Goal: Find contact information: Find contact information

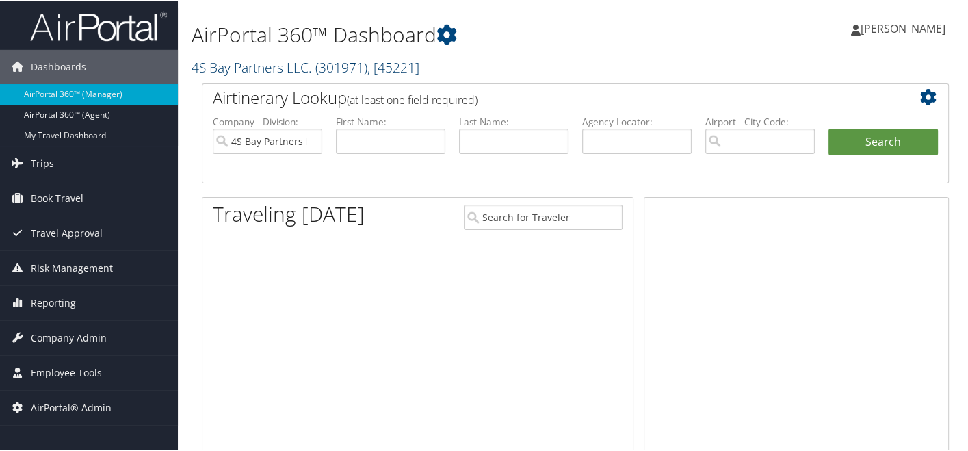
click at [242, 65] on link "4S Bay Partners LLC. ( 301971 ) , [ 45221 ]" at bounding box center [306, 66] width 228 height 18
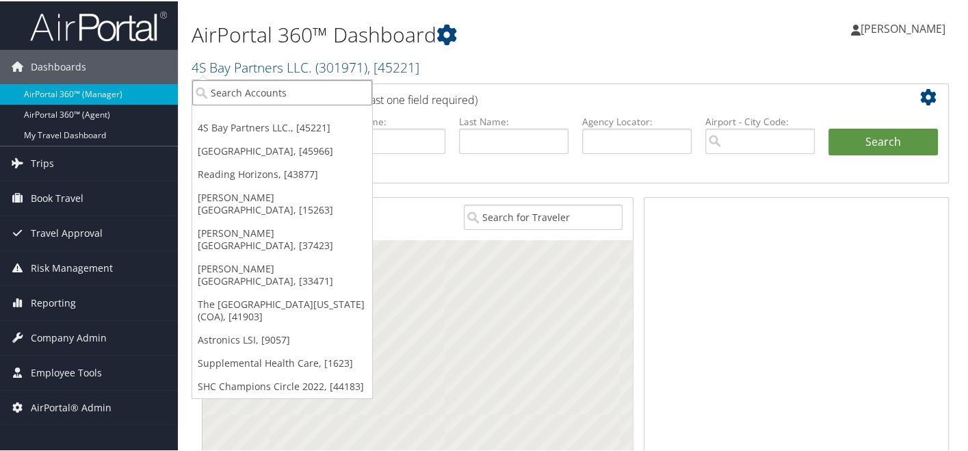
click at [234, 91] on input "search" at bounding box center [282, 91] width 180 height 25
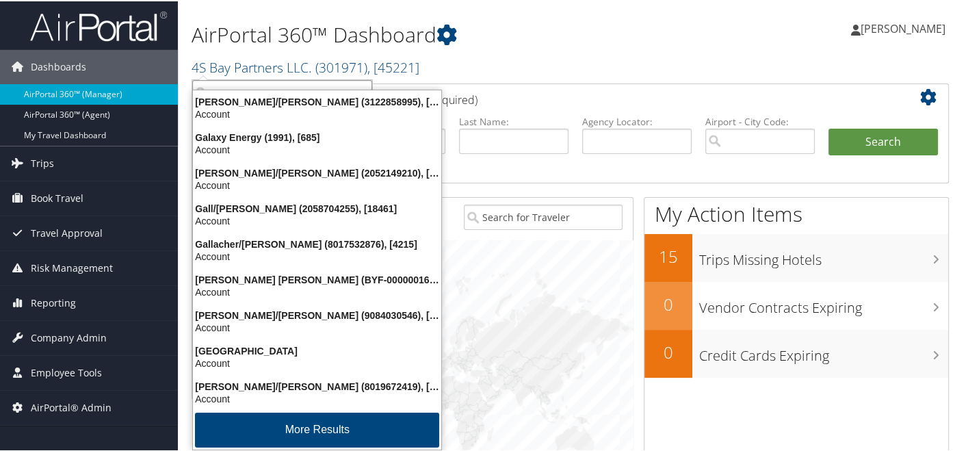
type input "g"
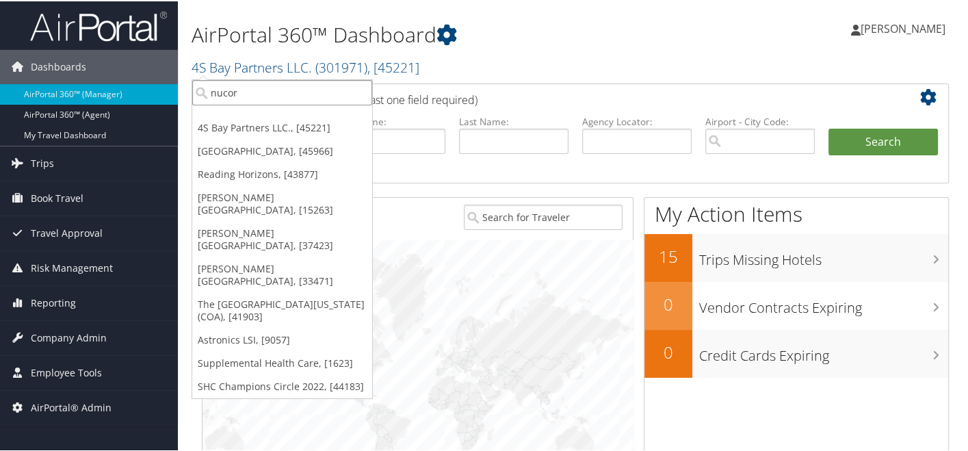
type input "nucor g"
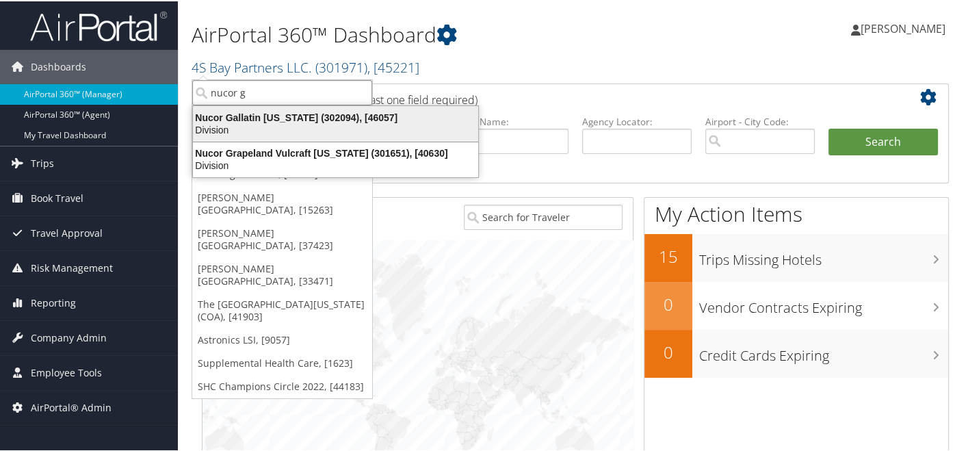
click at [253, 121] on div "Nucor Gallatin Kentucky (302094), [46057]" at bounding box center [336, 116] width 302 height 12
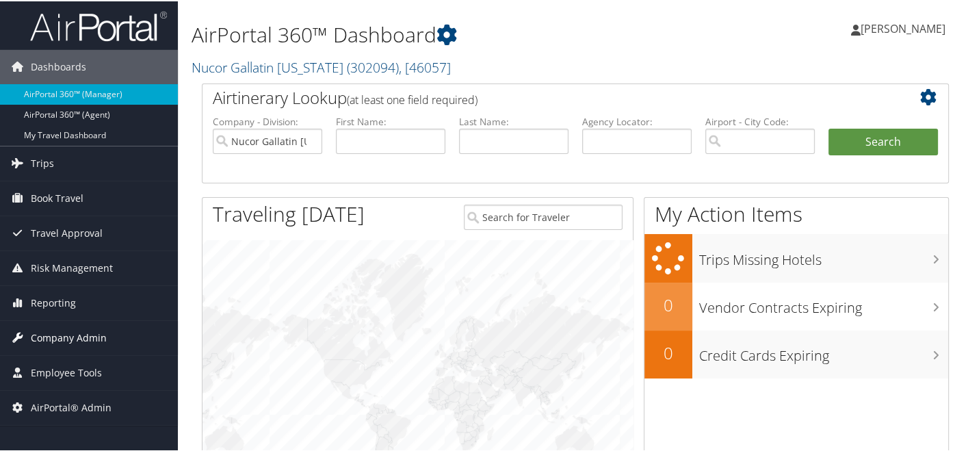
click at [50, 339] on span "Company Admin" at bounding box center [69, 337] width 76 height 34
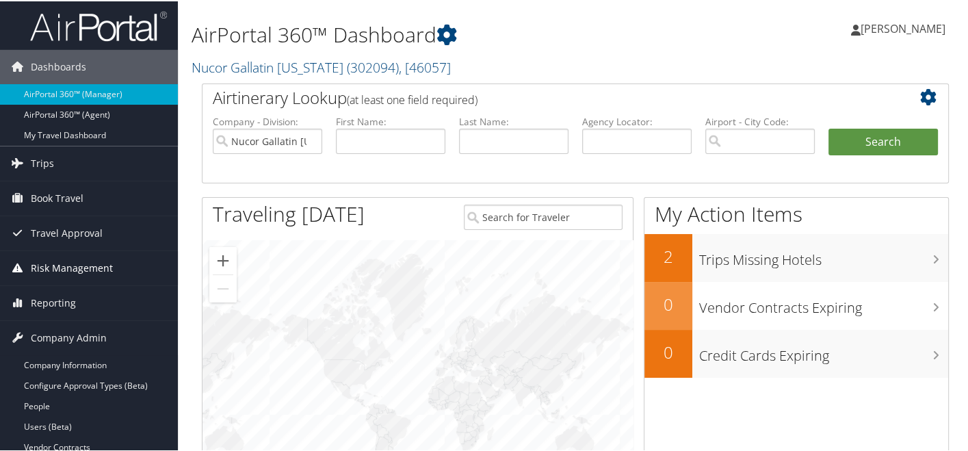
scroll to position [304, 0]
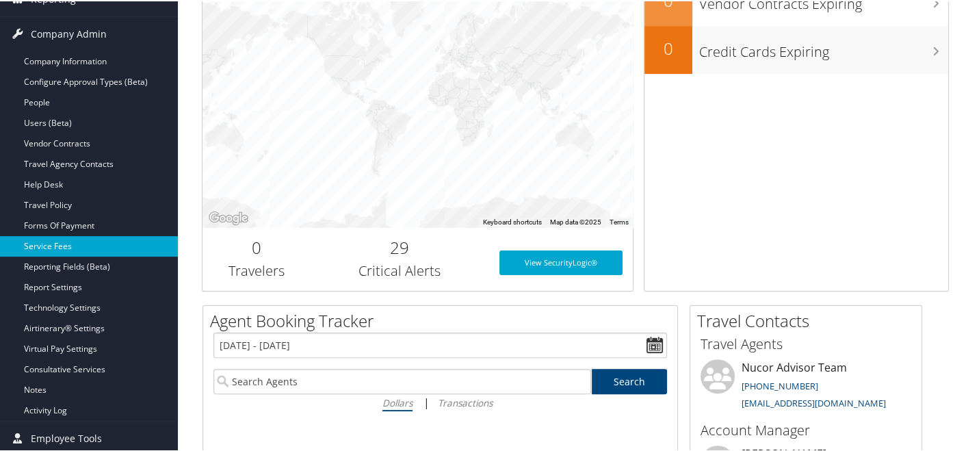
click at [55, 237] on link "Service Fees" at bounding box center [89, 245] width 178 height 21
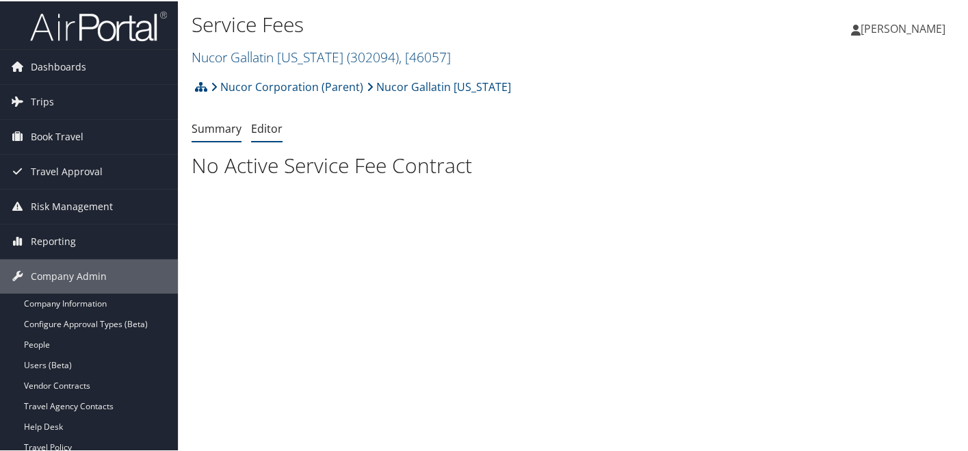
click at [259, 130] on link "Editor" at bounding box center [266, 127] width 31 height 15
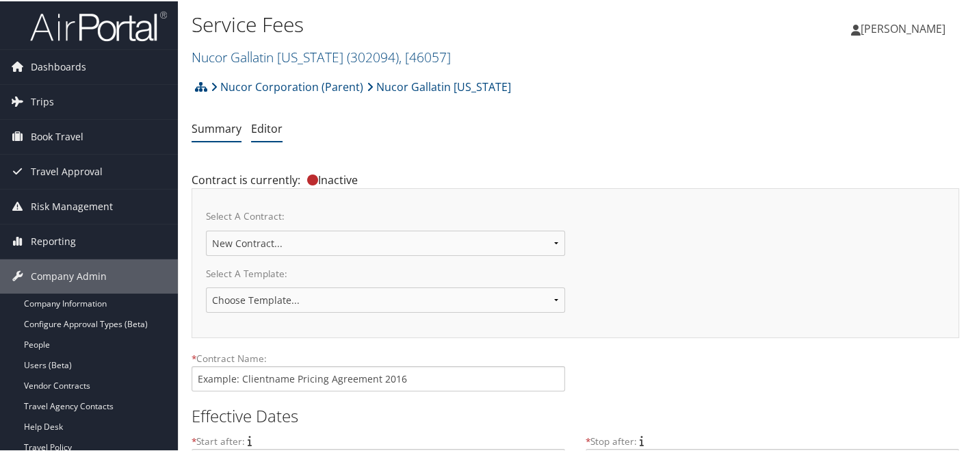
click at [217, 126] on link "Summary" at bounding box center [217, 127] width 50 height 15
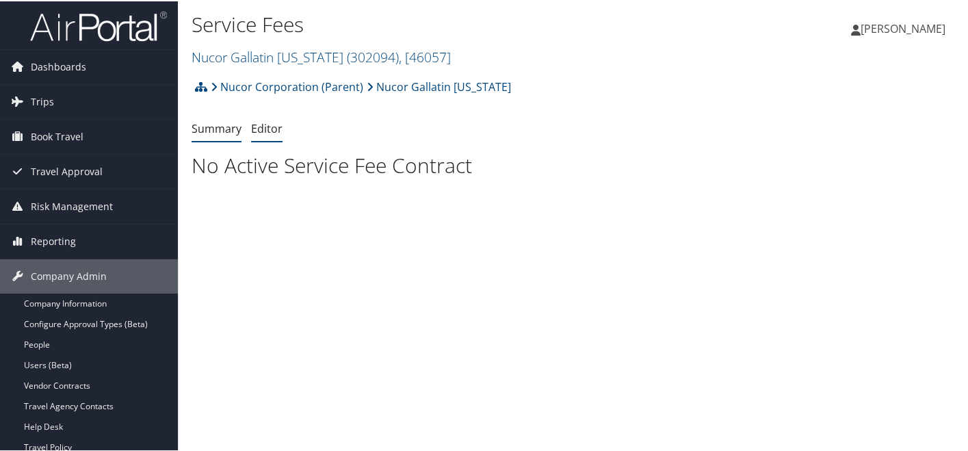
click at [279, 126] on link "Editor" at bounding box center [266, 127] width 31 height 15
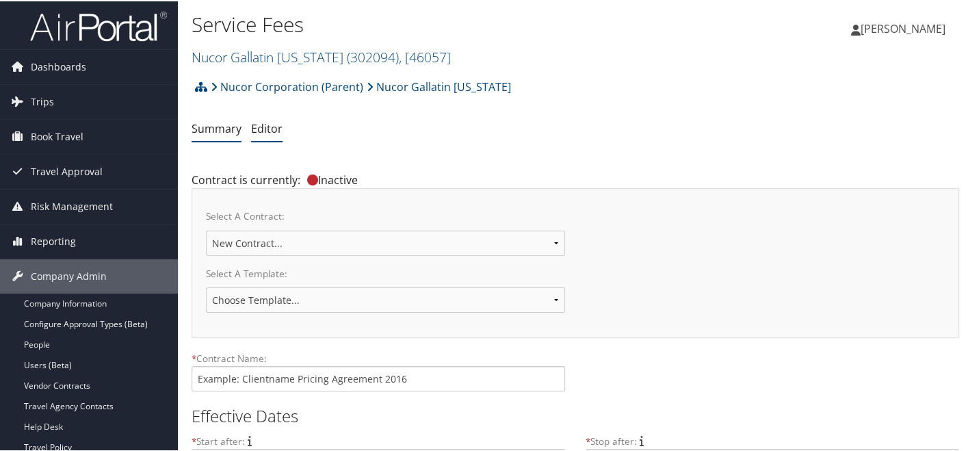
click at [222, 129] on link "Summary" at bounding box center [217, 127] width 50 height 15
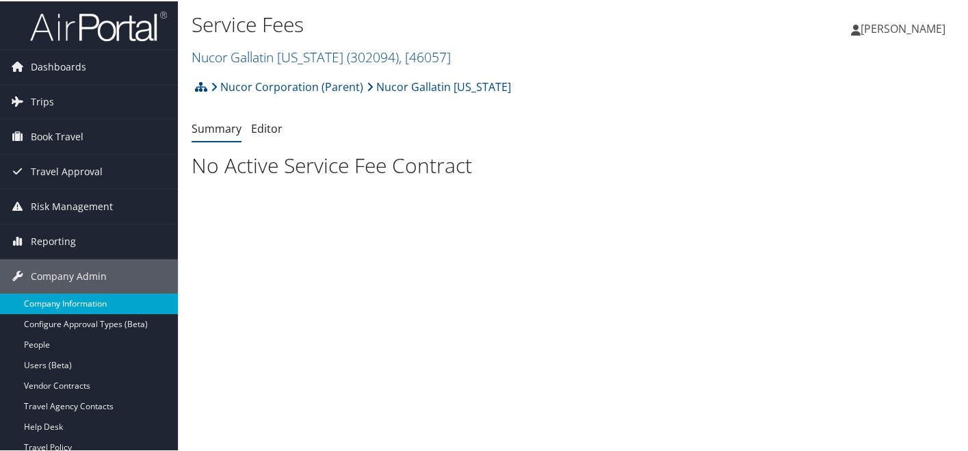
click at [64, 300] on link "Company Information" at bounding box center [89, 302] width 178 height 21
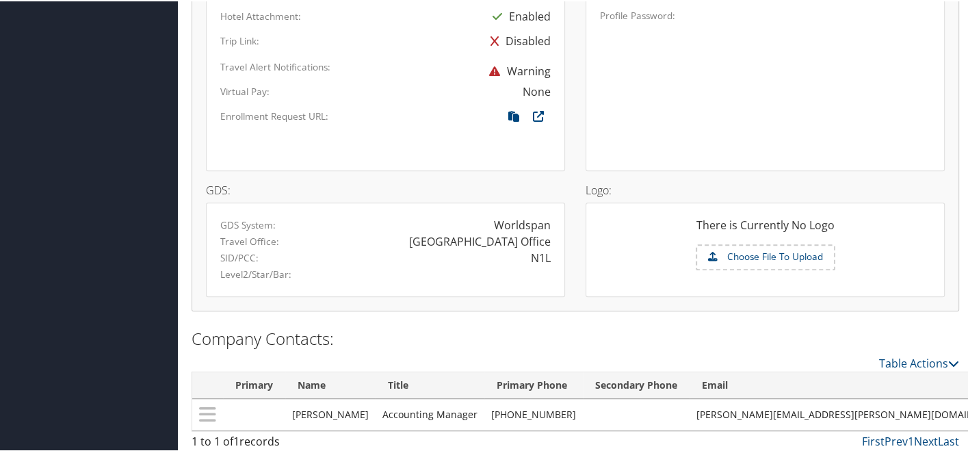
scroll to position [849, 0]
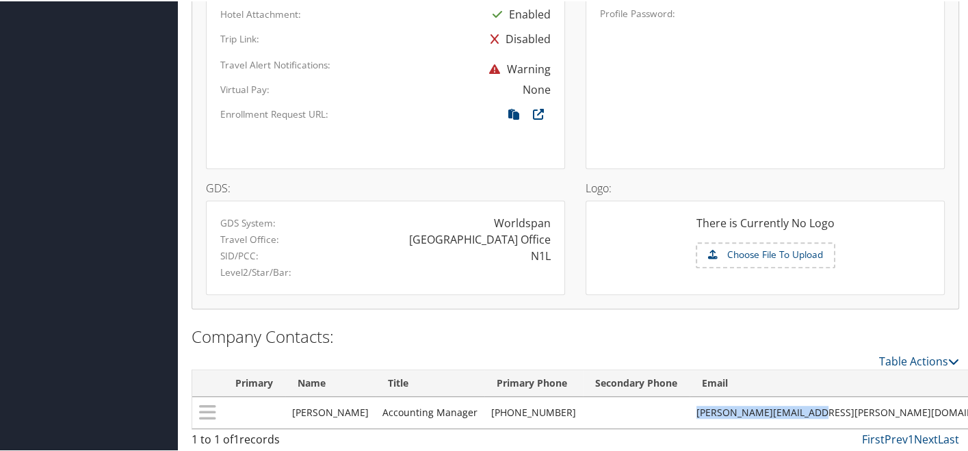
drag, startPoint x: 700, startPoint y: 409, endPoint x: 815, endPoint y: 404, distance: 115.1
click at [815, 404] on td "lori.pederson@nucor.com" at bounding box center [853, 411] width 327 height 31
copy td "lori.pederson@nucor.com"
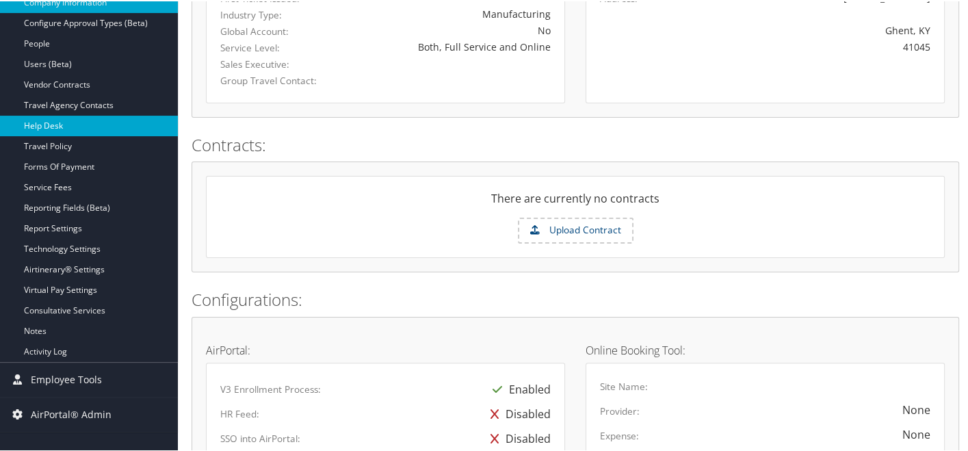
scroll to position [304, 0]
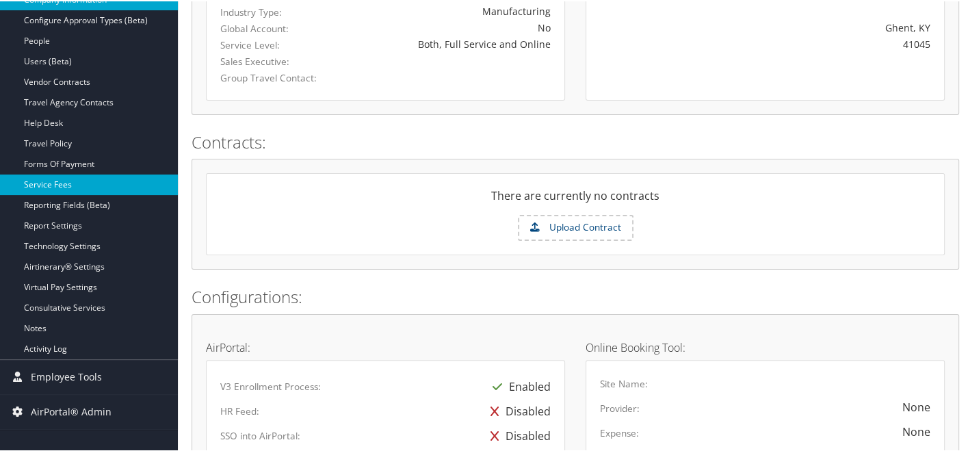
click at [77, 180] on link "Service Fees" at bounding box center [89, 183] width 178 height 21
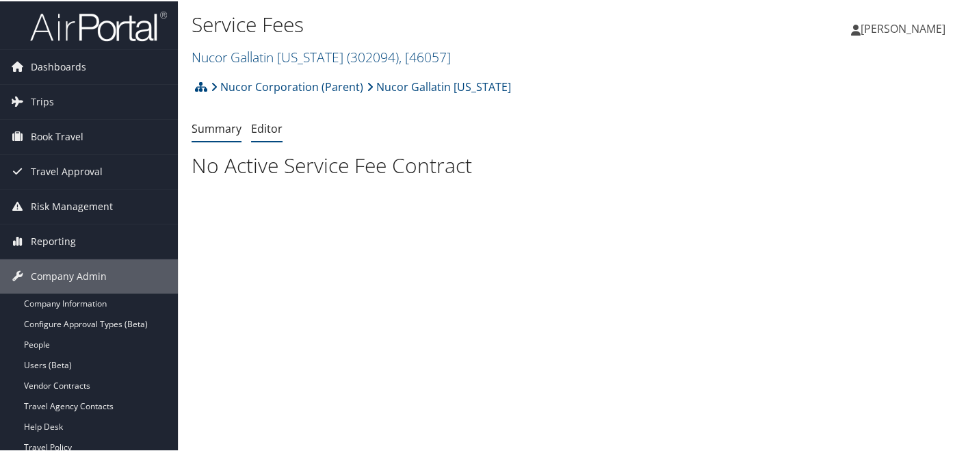
click at [259, 132] on link "Editor" at bounding box center [266, 127] width 31 height 15
click at [268, 126] on link "Editor" at bounding box center [266, 127] width 31 height 15
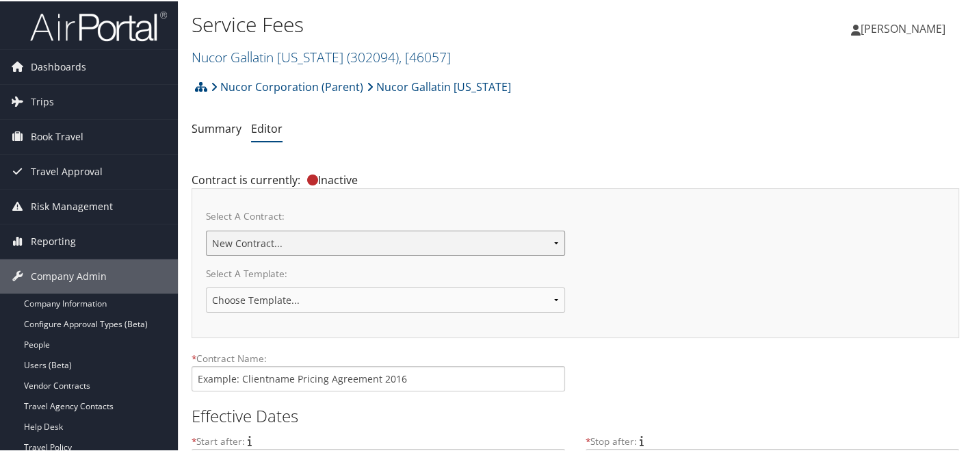
click at [530, 247] on select "Nucor Gallatin [US_STATE] New Contract..." at bounding box center [385, 241] width 359 height 25
select select "23116"
click at [206, 229] on select "Nucor Gallatin [US_STATE] New Contract..." at bounding box center [385, 241] width 359 height 25
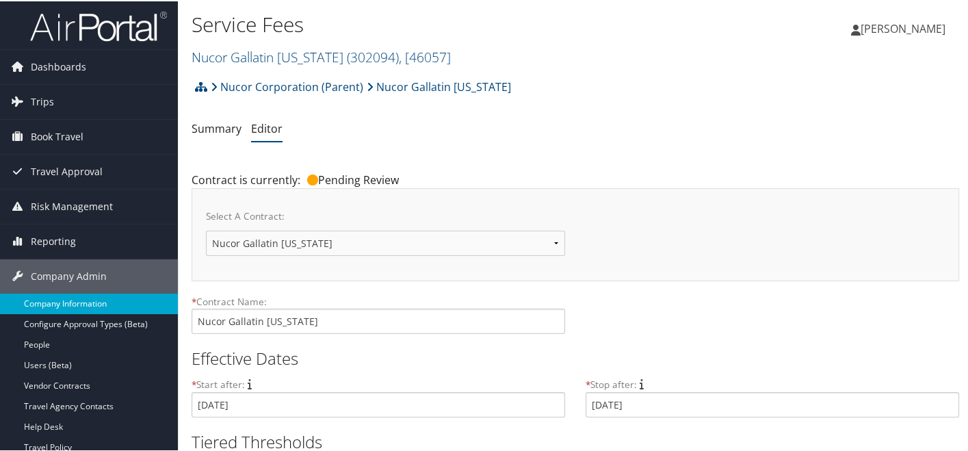
click at [80, 298] on link "Company Information" at bounding box center [89, 302] width 178 height 21
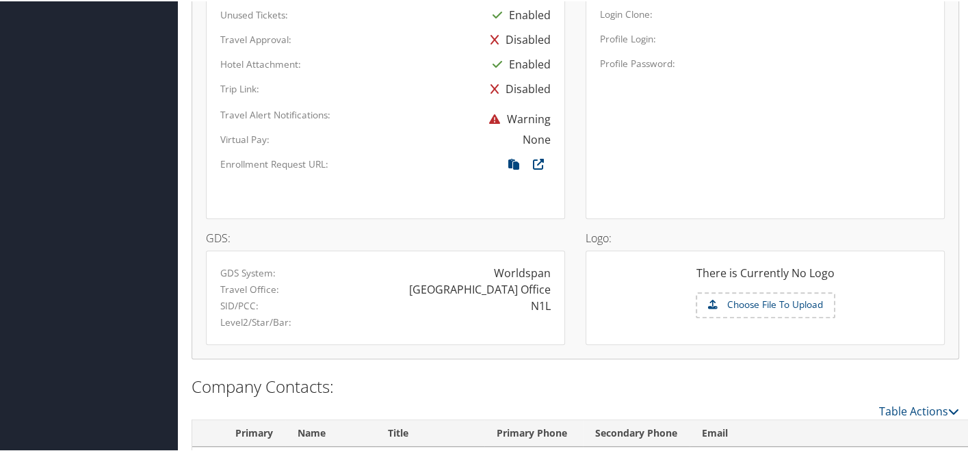
scroll to position [849, 0]
